Goal: Task Accomplishment & Management: Manage account settings

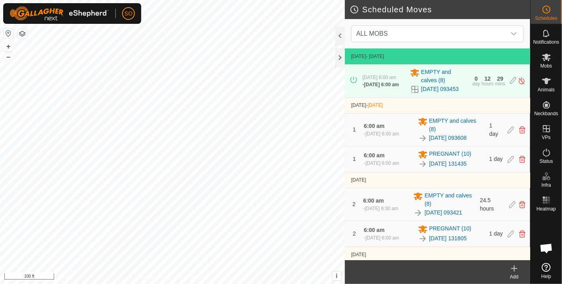
scroll to position [2122, 0]
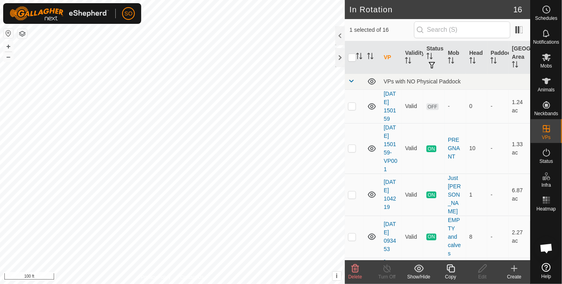
checkbox input "false"
checkbox input "true"
checkbox input "false"
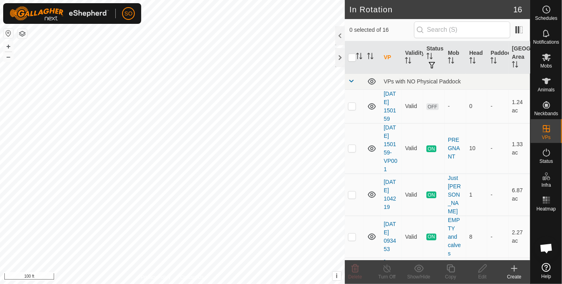
scroll to position [2122, 0]
